Goal: Check status: Check status

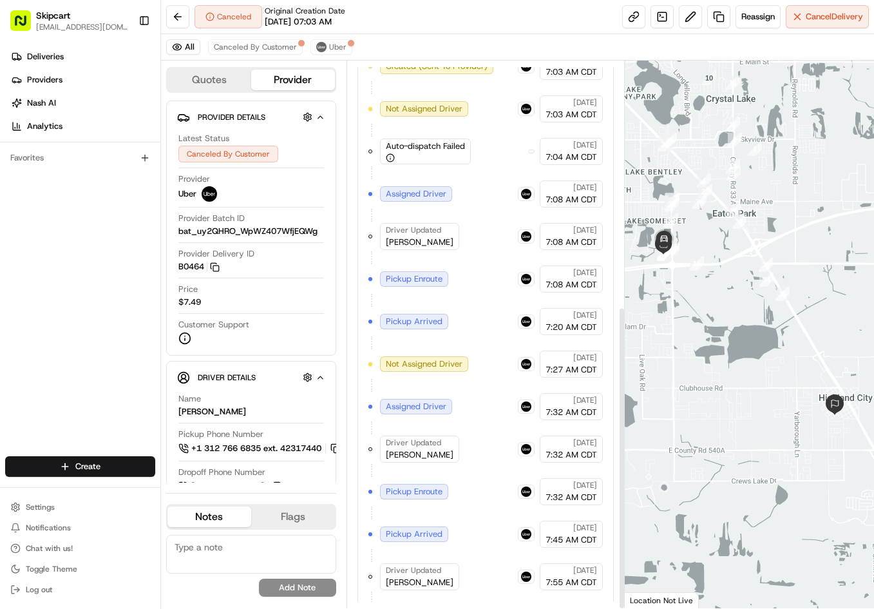
scroll to position [442, 0]
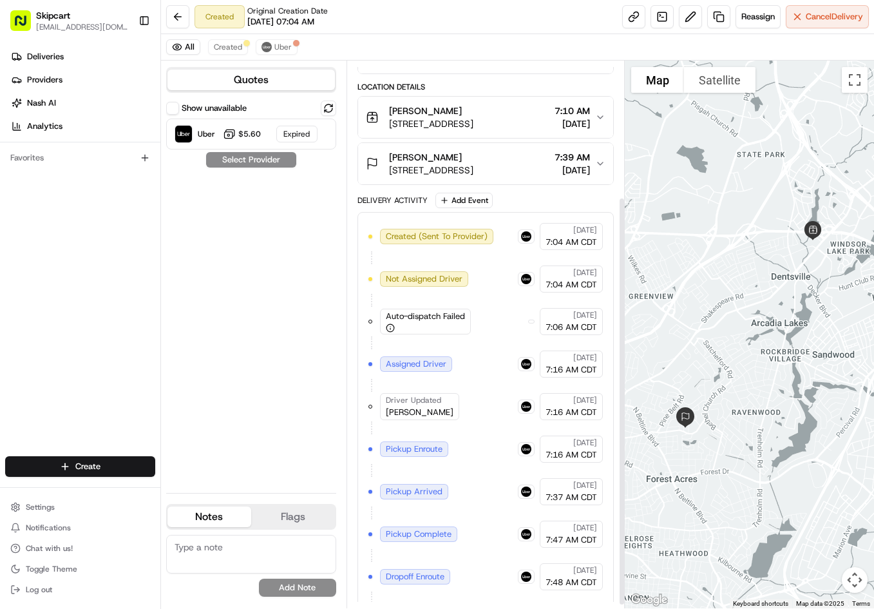
scroll to position [187, 0]
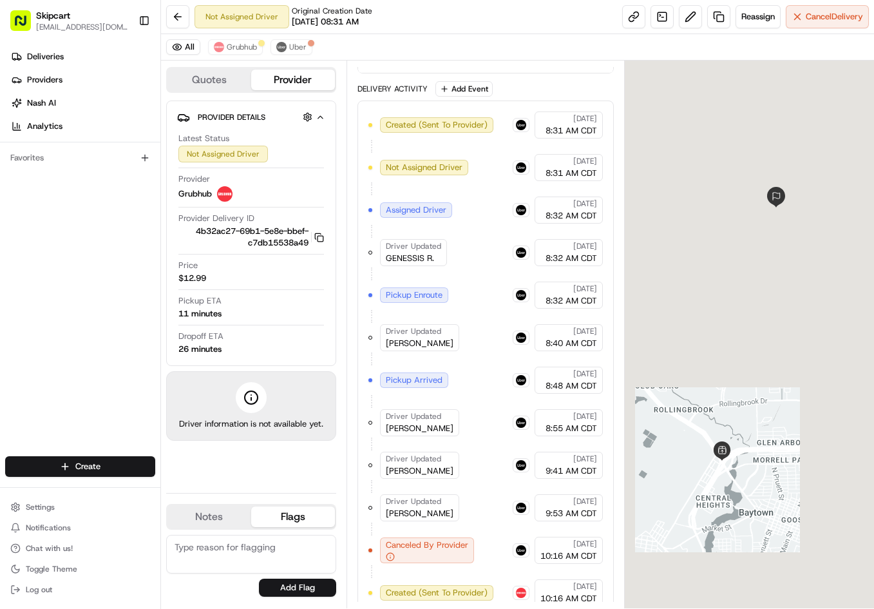
scroll to position [308, 0]
